Goal: Task Accomplishment & Management: Use online tool/utility

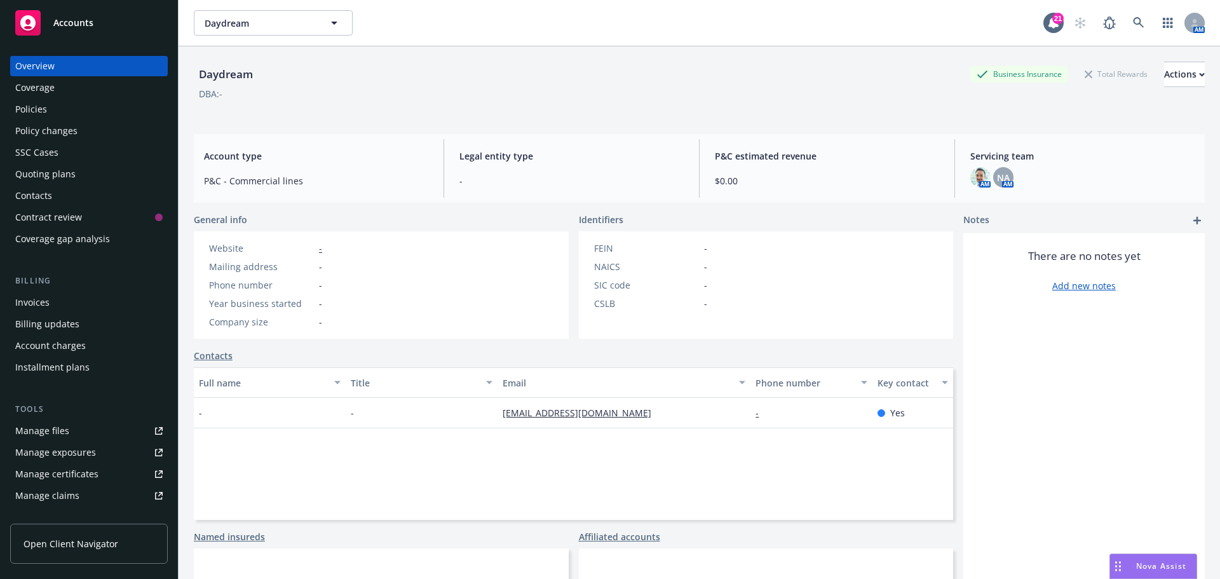
click at [31, 104] on div "Policies" at bounding box center [31, 109] width 32 height 20
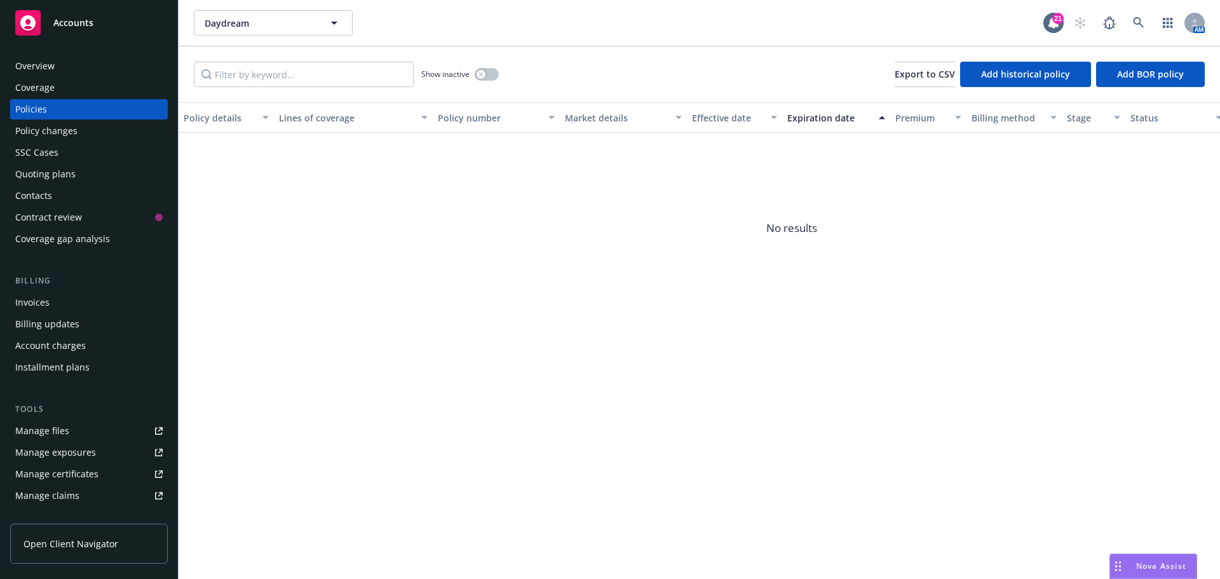
click at [41, 65] on div "Overview" at bounding box center [34, 66] width 39 height 20
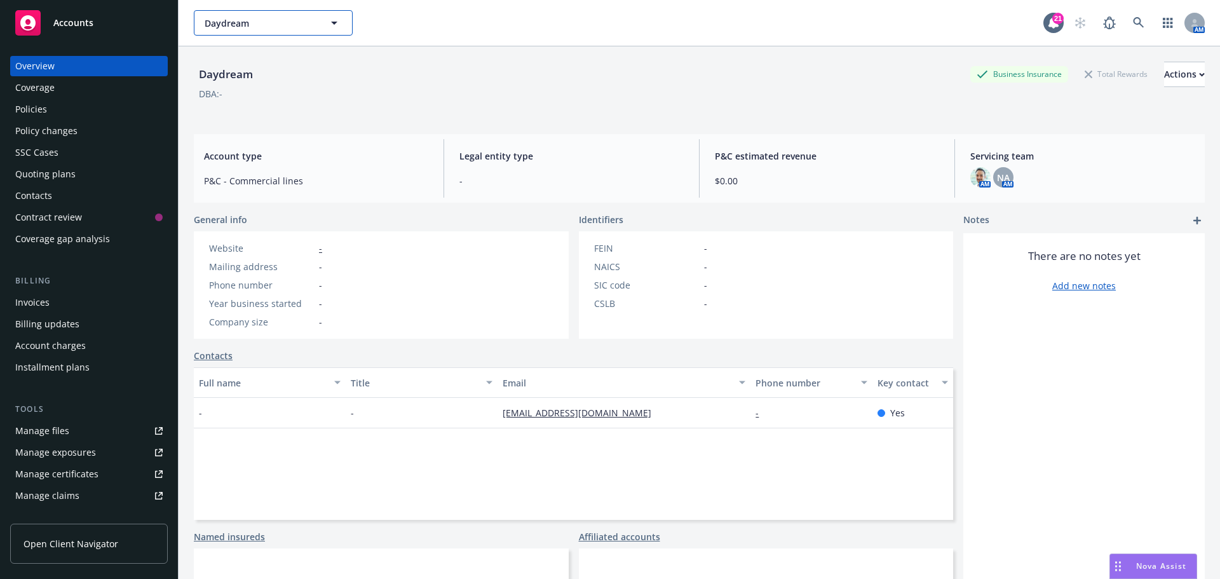
click at [279, 23] on span "Daydream" at bounding box center [260, 23] width 110 height 13
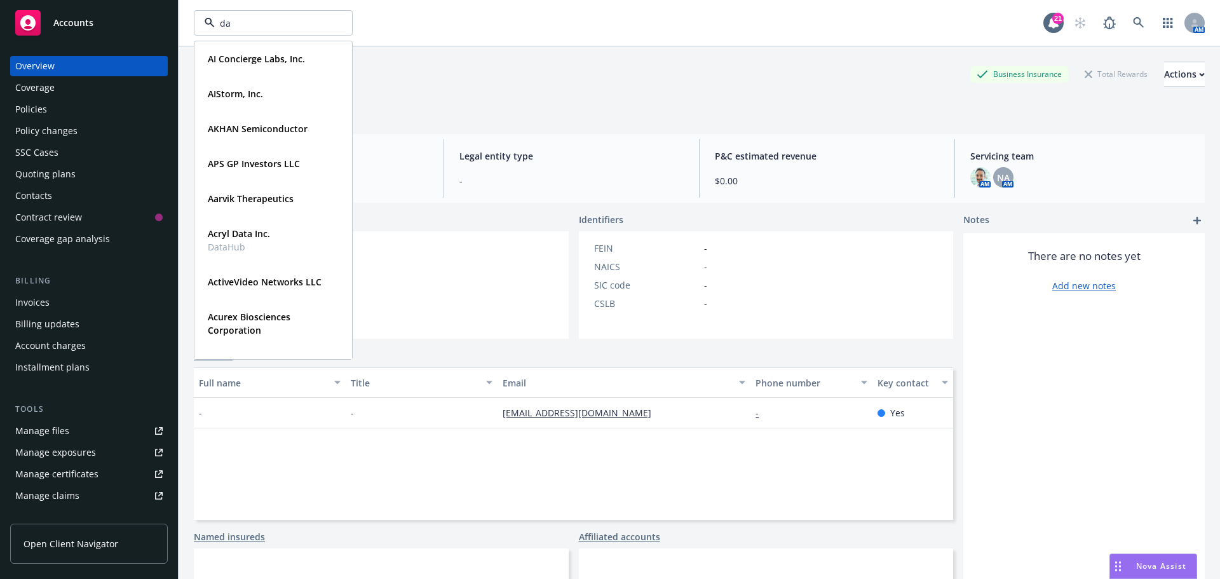
type input "day"
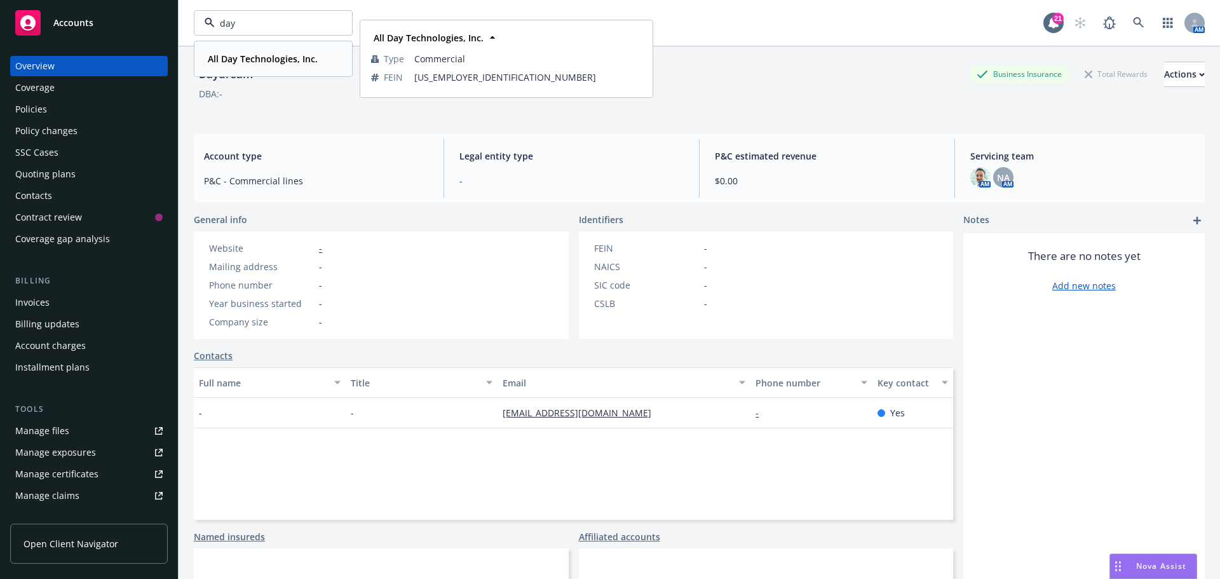
click at [270, 58] on strong "All Day Technologies, Inc." at bounding box center [263, 59] width 110 height 12
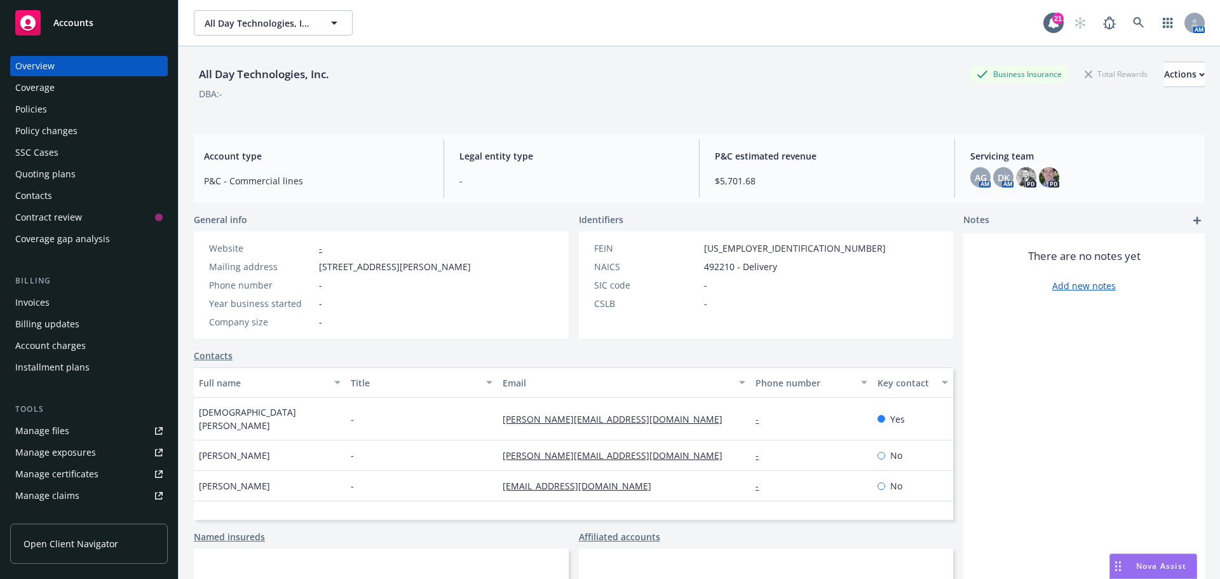
click at [34, 104] on div "Policies" at bounding box center [31, 109] width 32 height 20
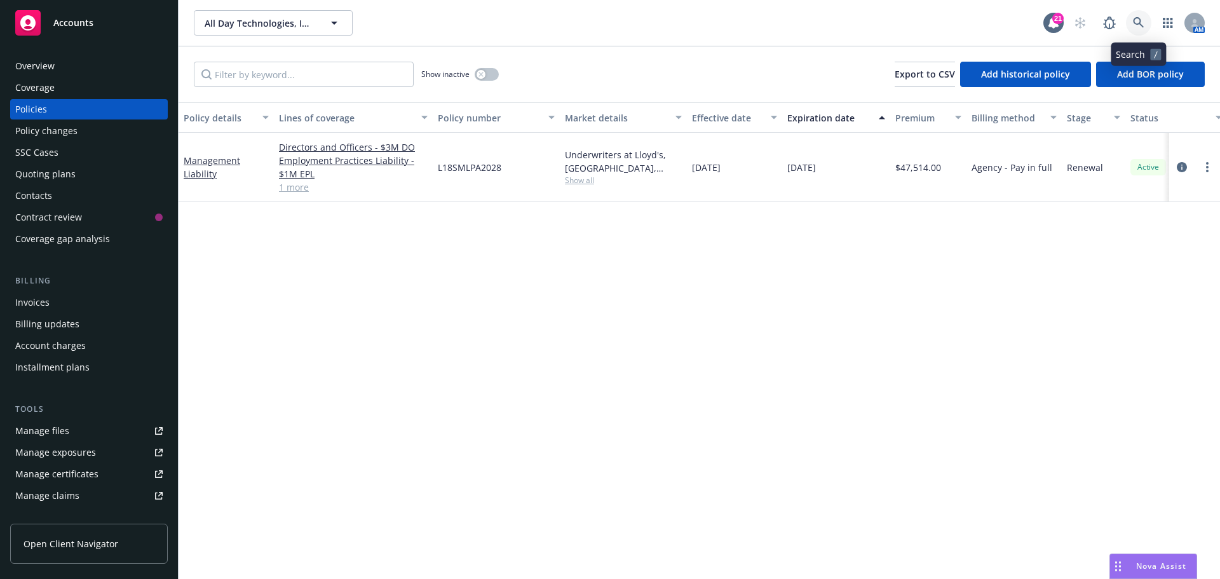
click at [1139, 22] on icon at bounding box center [1138, 22] width 11 height 11
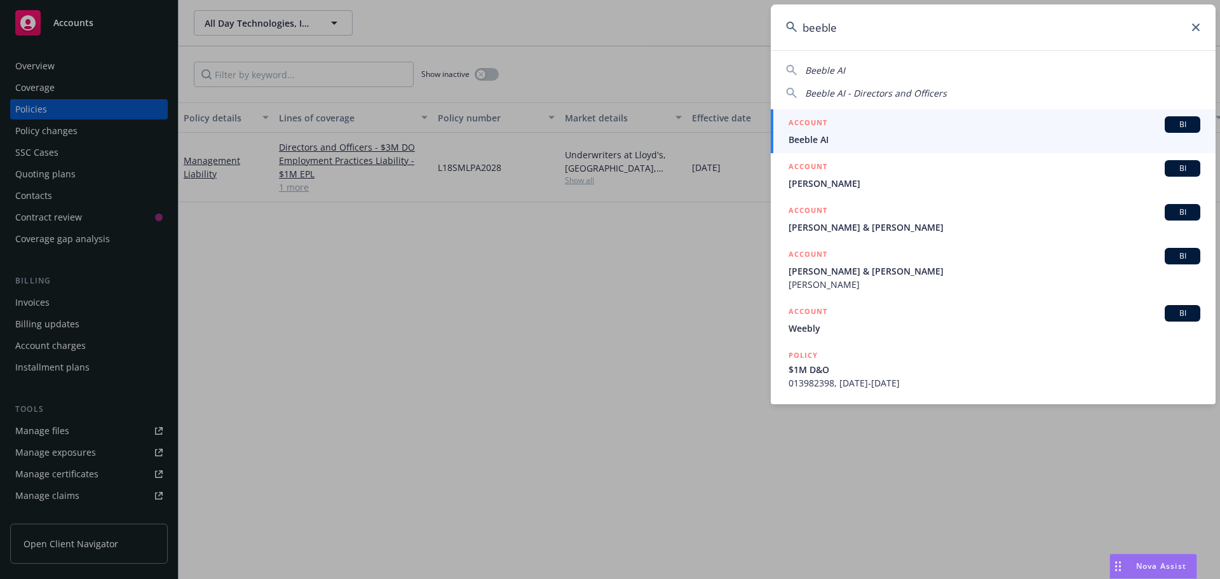
type input "beeble"
click at [804, 131] on h5 "ACCOUNT" at bounding box center [808, 123] width 39 height 15
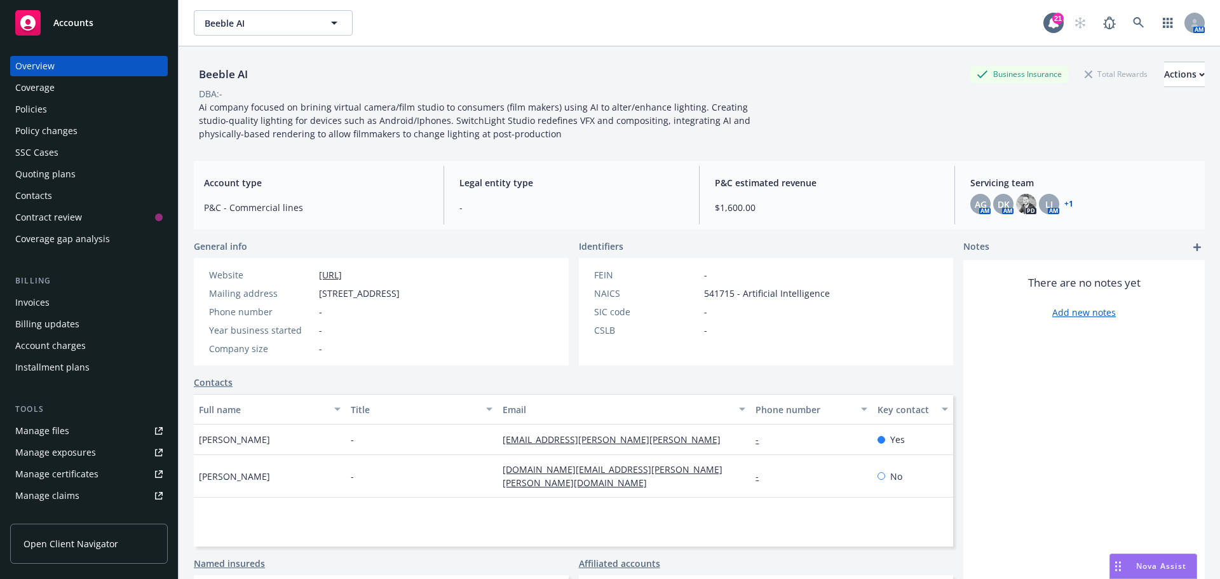
click at [50, 172] on div "Quoting plans" at bounding box center [45, 174] width 60 height 20
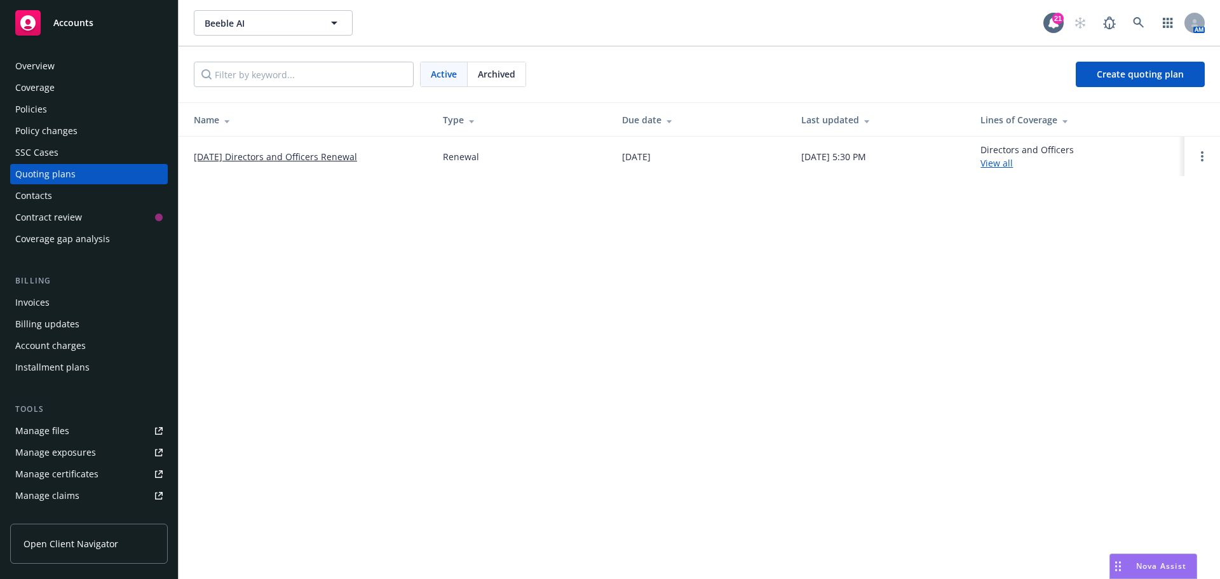
click at [242, 152] on link "[DATE] Directors and Officers Renewal" at bounding box center [275, 156] width 163 height 13
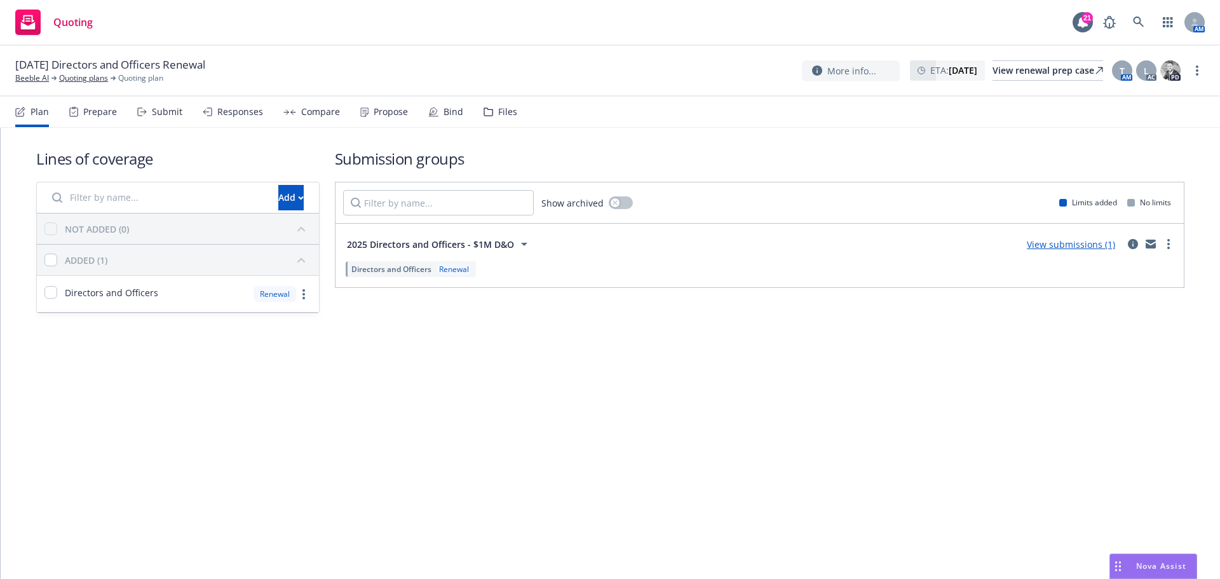
click at [503, 109] on div "Files" at bounding box center [507, 112] width 19 height 10
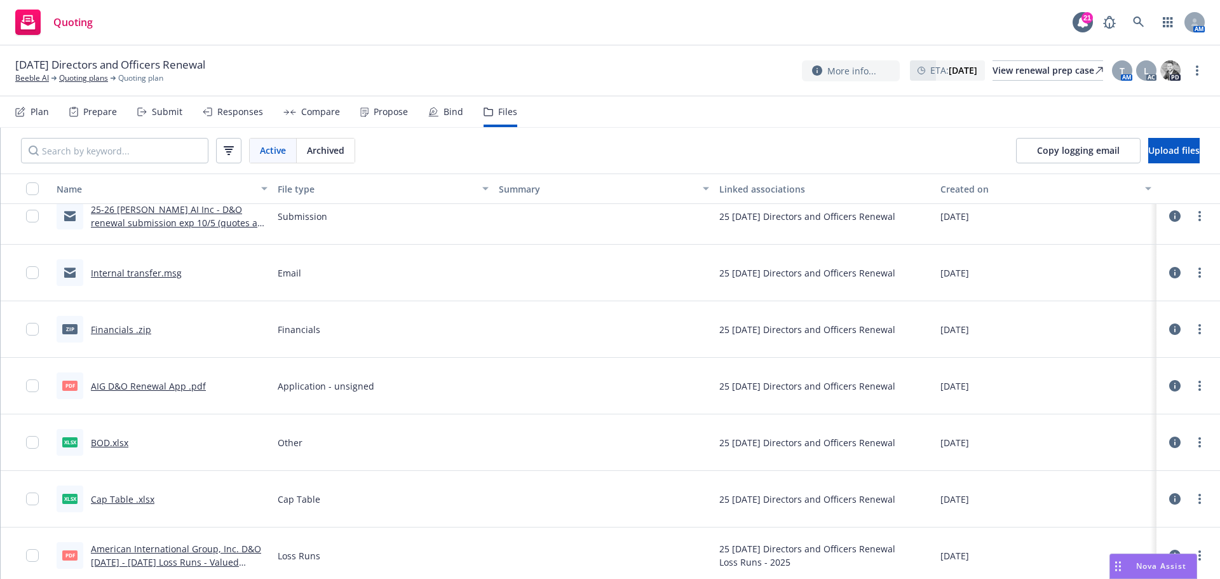
scroll to position [21, 0]
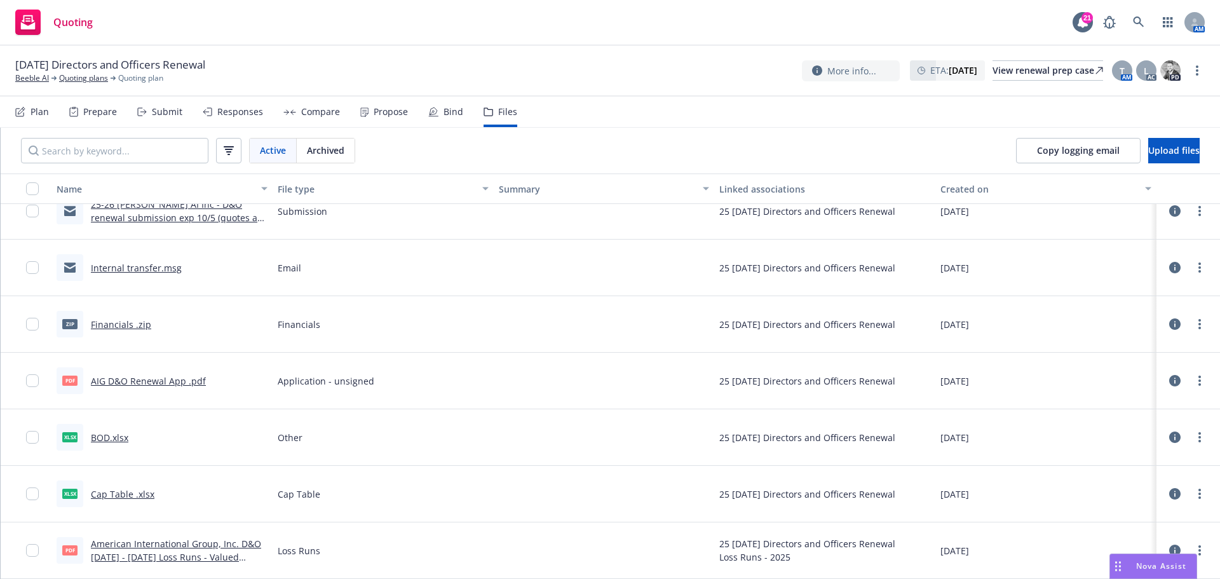
click at [1169, 379] on icon at bounding box center [1174, 380] width 11 height 11
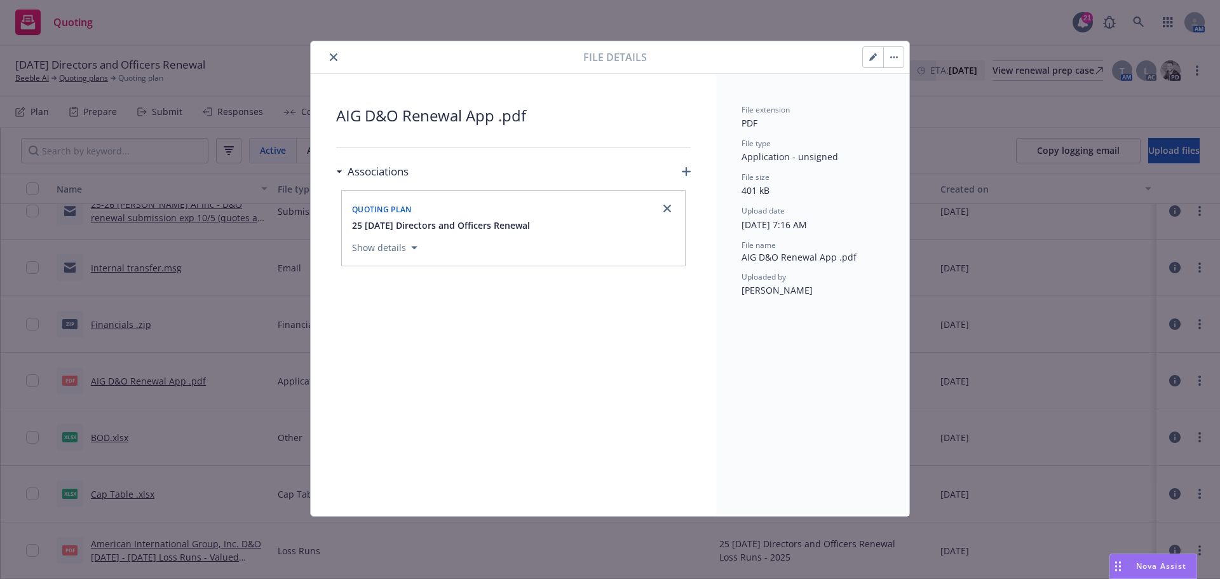
click at [876, 61] on button "button" at bounding box center [873, 57] width 20 height 20
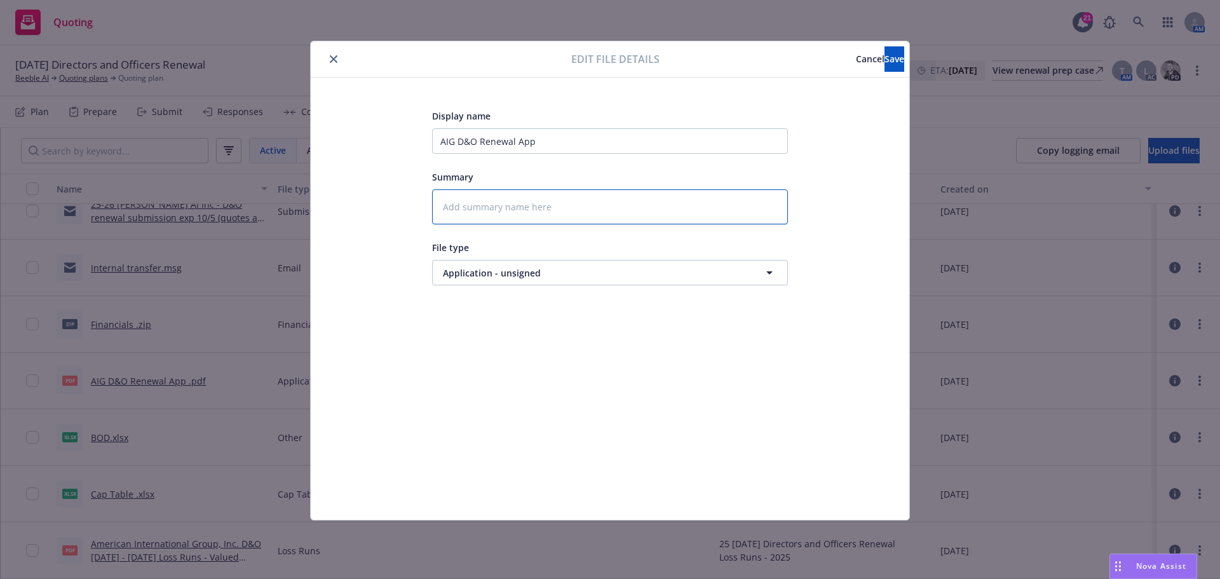
click at [521, 201] on textarea at bounding box center [610, 206] width 356 height 35
type textarea "x"
type textarea "D"
type textarea "x"
type textarea "DO"
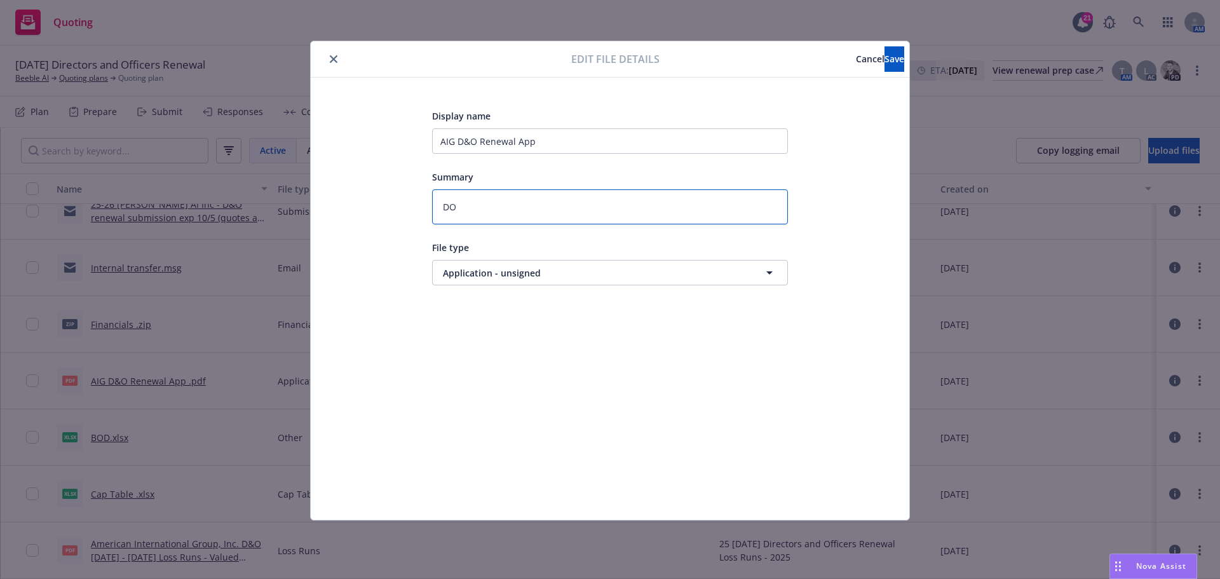
type textarea "x"
type textarea "DO"
type textarea "x"
type textarea "DO N"
type textarea "x"
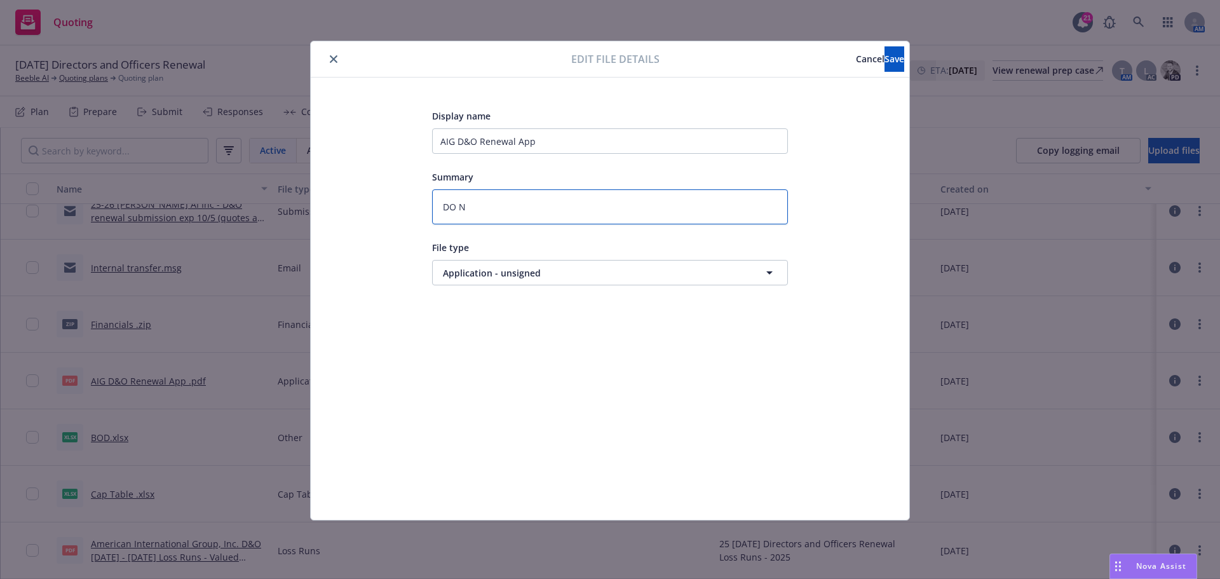
type textarea "DO NO"
type textarea "x"
type textarea "DO NOT"
type textarea "x"
type textarea "DO NOT"
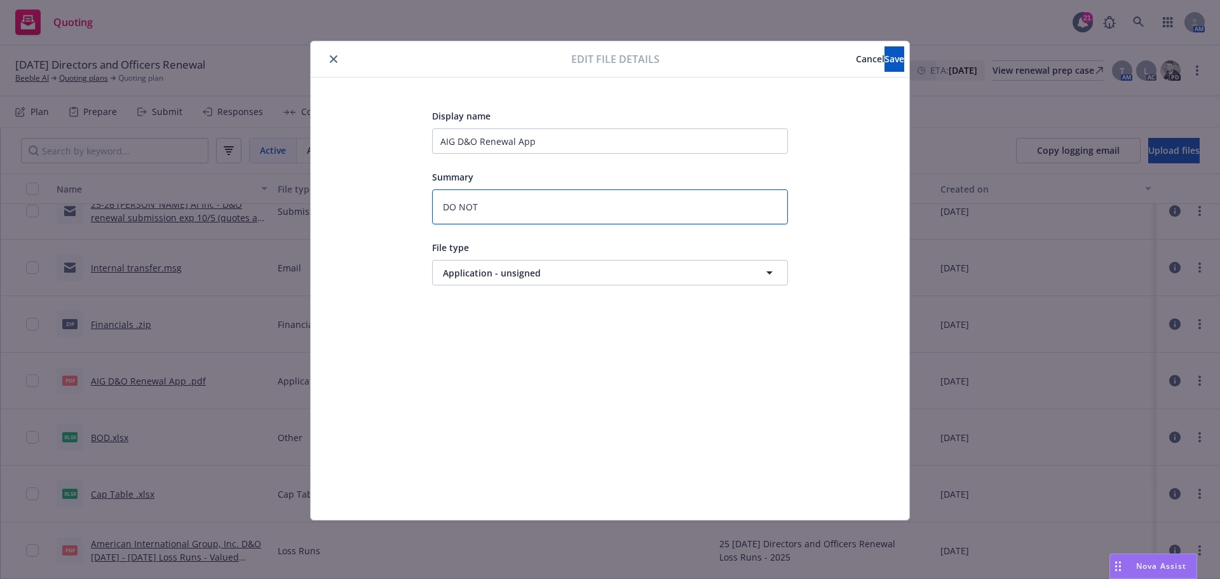
type textarea "x"
type textarea "DO NOT U"
type textarea "x"
type textarea "DO NOT US"
type textarea "x"
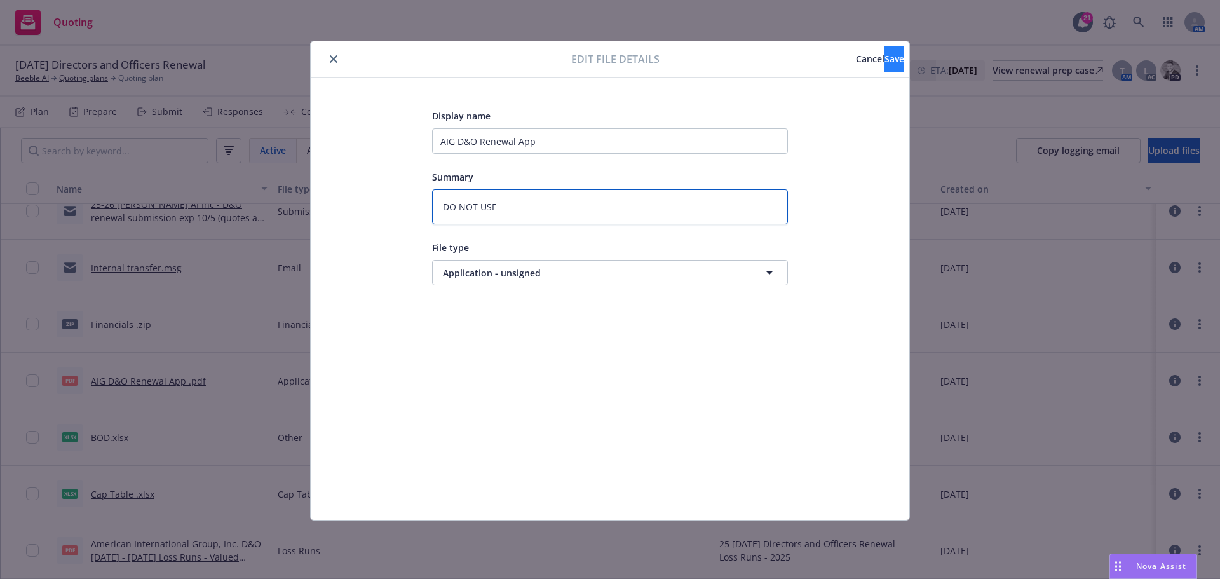
type textarea "DO NOT USE"
click at [884, 64] on span "Save" at bounding box center [894, 59] width 20 height 12
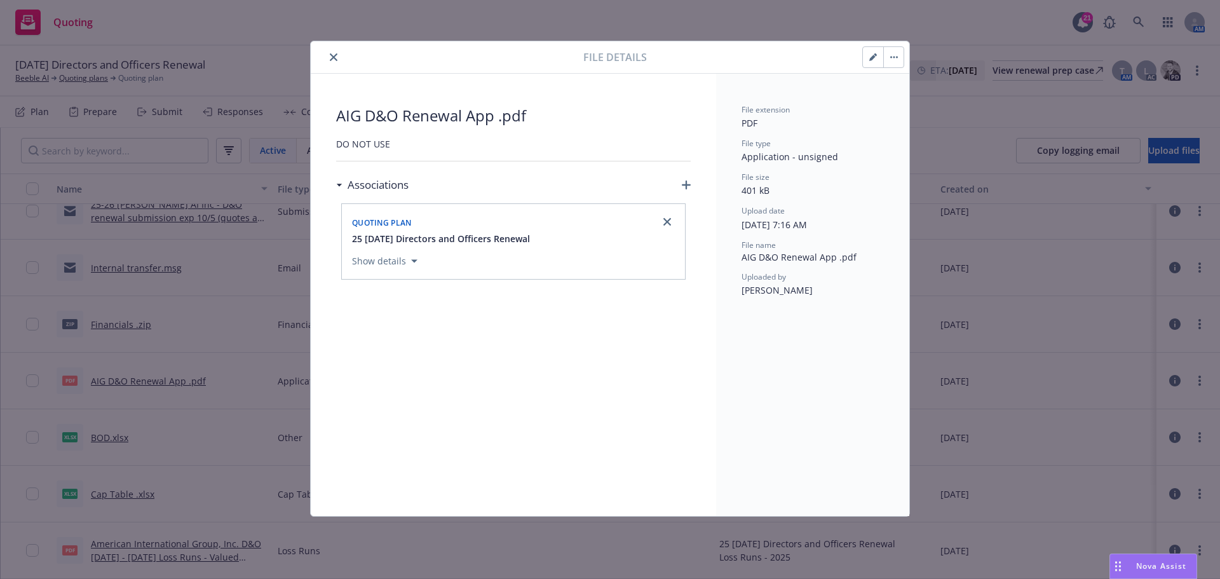
click at [337, 58] on icon "close" at bounding box center [334, 57] width 8 height 8
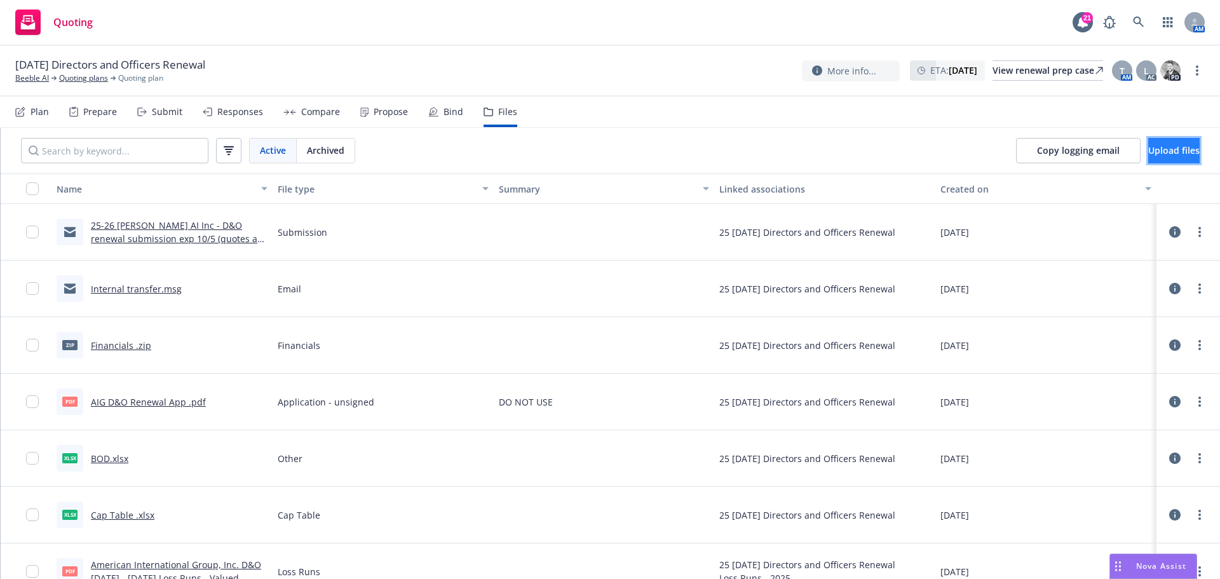
click at [1151, 151] on span "Upload files" at bounding box center [1173, 150] width 51 height 12
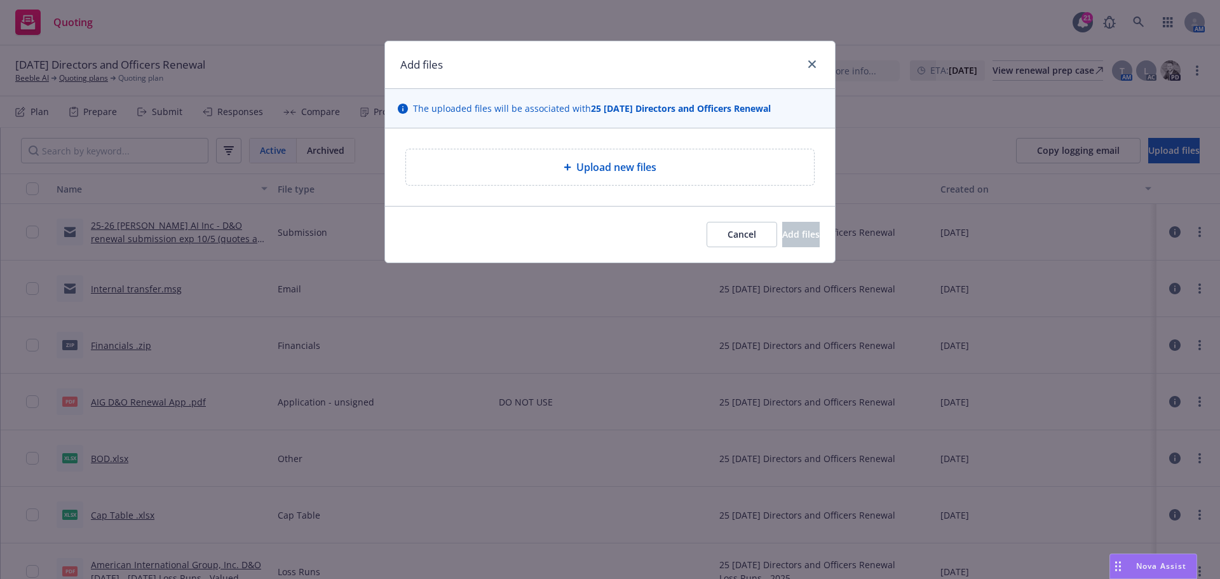
type textarea "x"
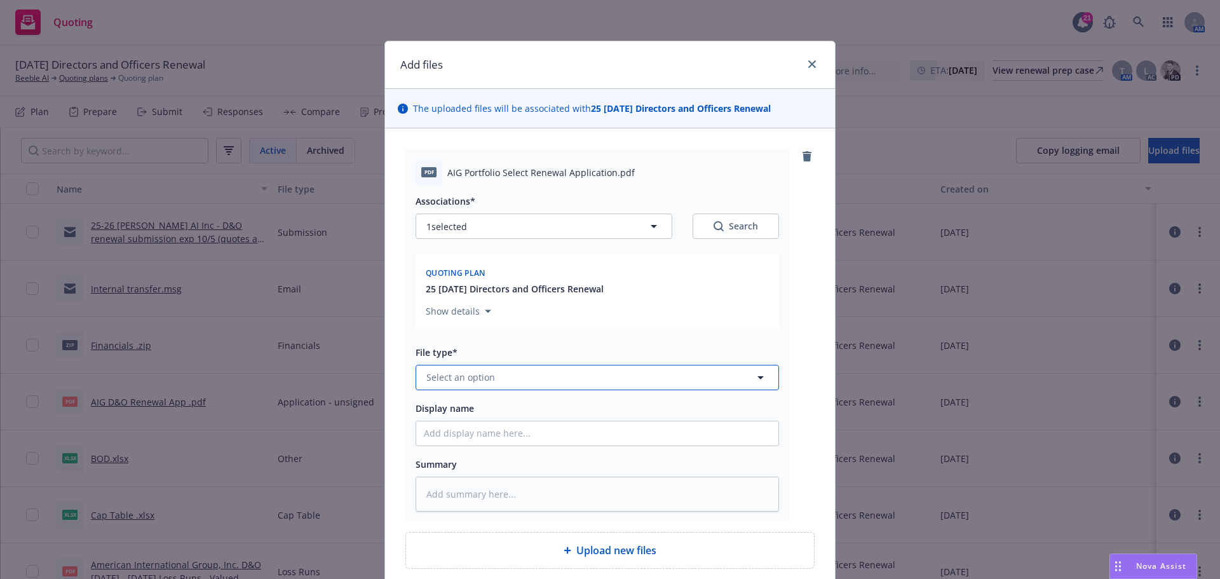
click at [484, 382] on span "Select an option" at bounding box center [460, 376] width 69 height 13
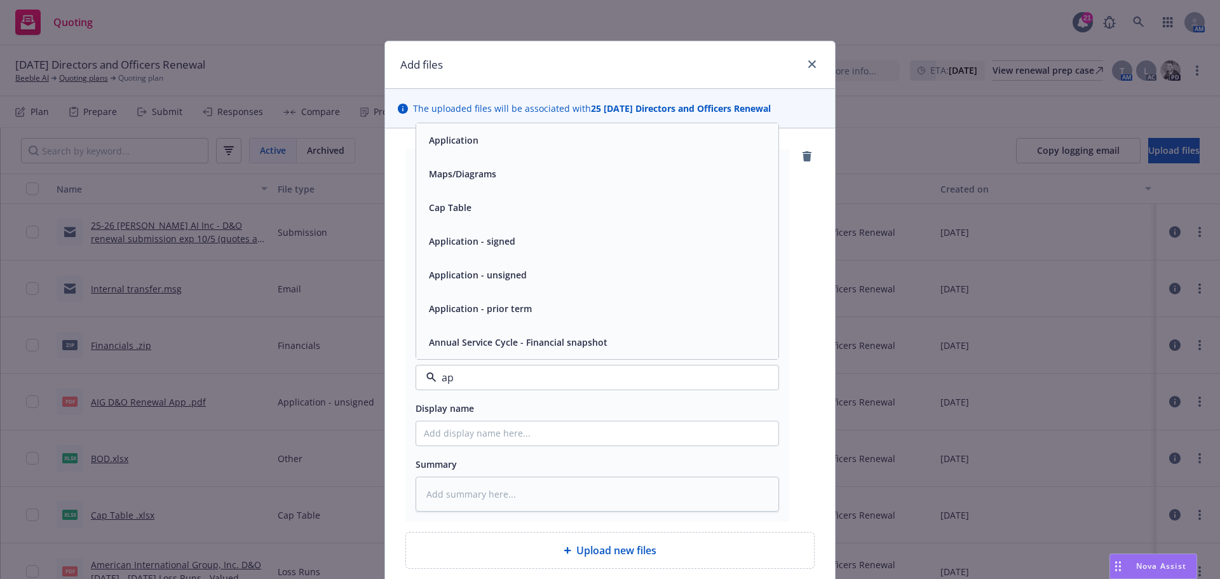
type input "app"
click at [487, 238] on div "Application" at bounding box center [597, 241] width 347 height 18
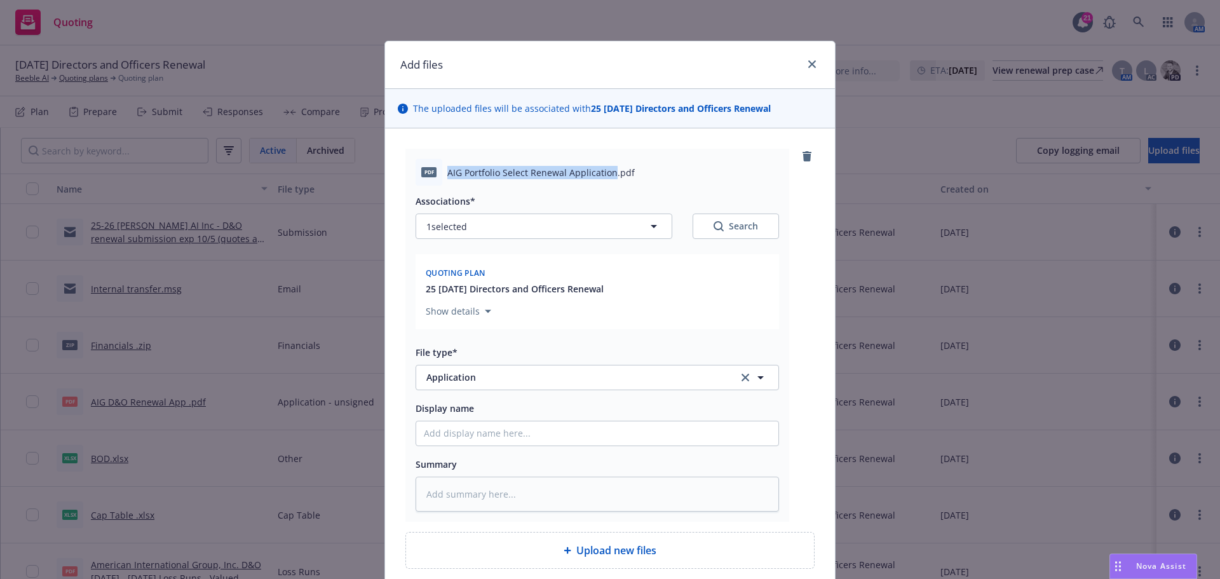
drag, startPoint x: 444, startPoint y: 170, endPoint x: 606, endPoint y: 166, distance: 162.1
click at [606, 166] on span "AIG Portfolio Select Renewal Application.pdf" at bounding box center [540, 172] width 187 height 13
copy span "AIG Portfolio Select Renewal Application"
click at [475, 437] on input "Display name" at bounding box center [597, 433] width 362 height 24
paste input "AIG Portfolio Select Renewal Application"
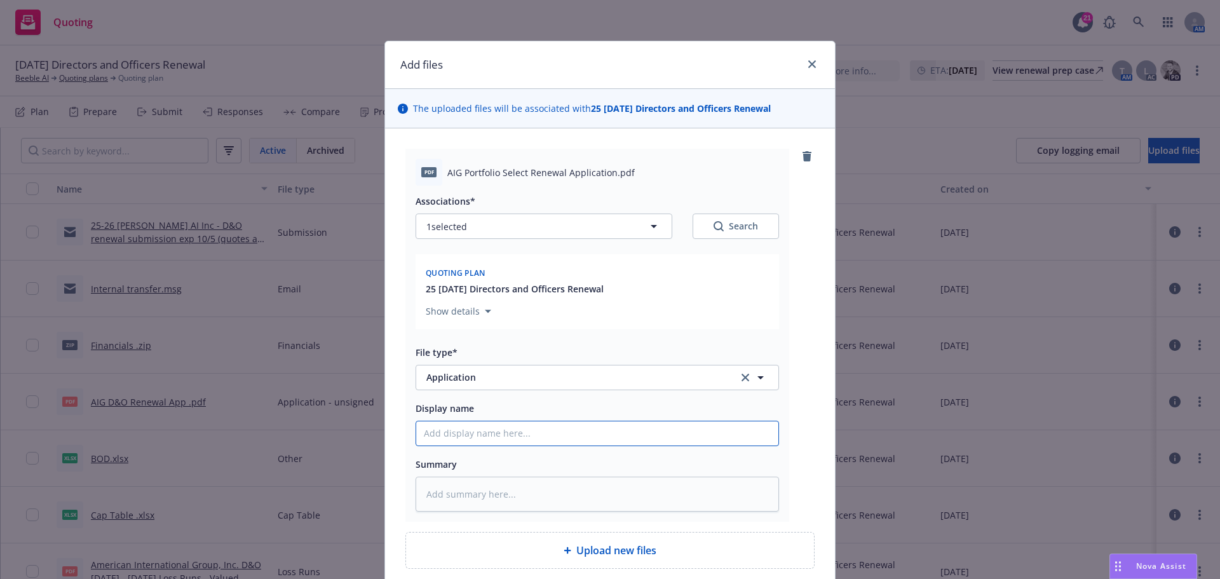
type textarea "x"
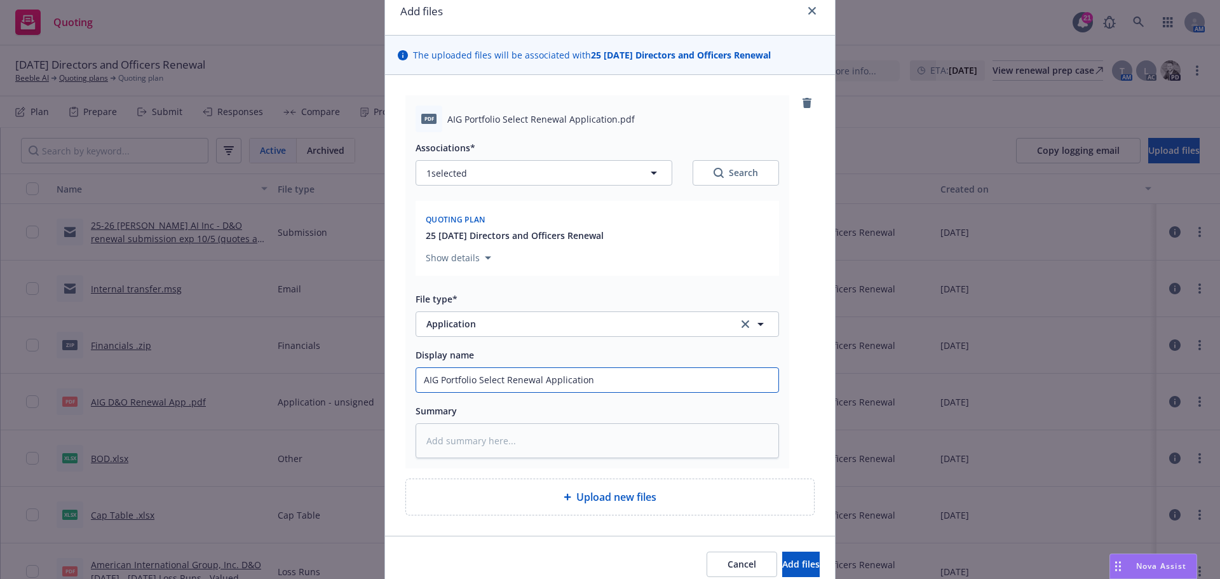
scroll to position [108, 0]
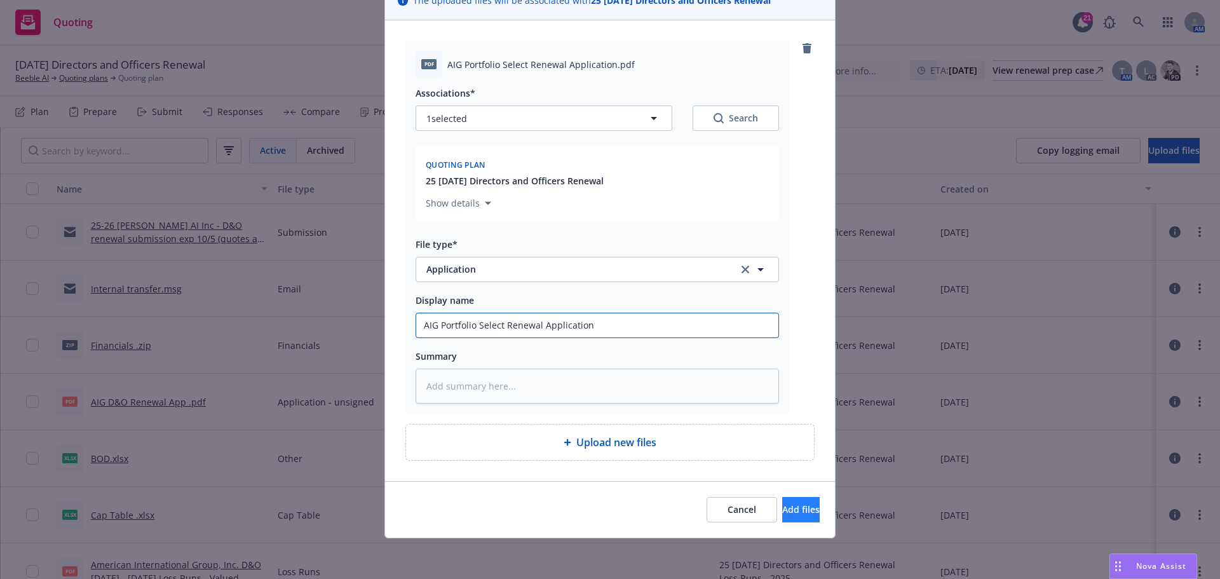
type input "AIG Portfolio Select Renewal Application"
click at [784, 515] on span "Add files" at bounding box center [800, 509] width 37 height 12
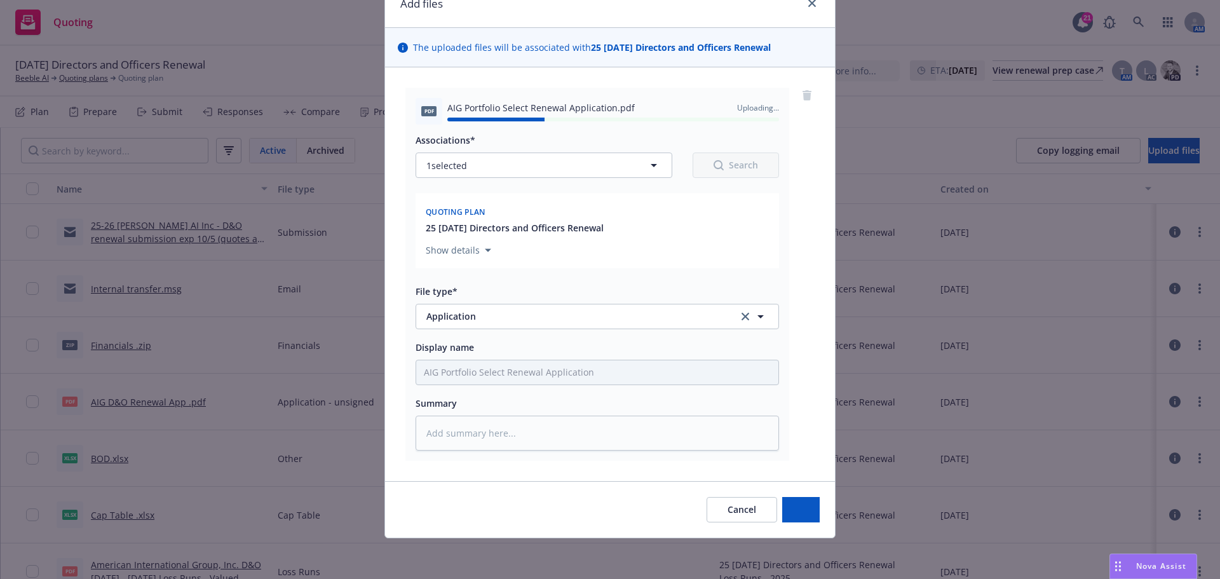
type textarea "x"
